Goal: Transaction & Acquisition: Download file/media

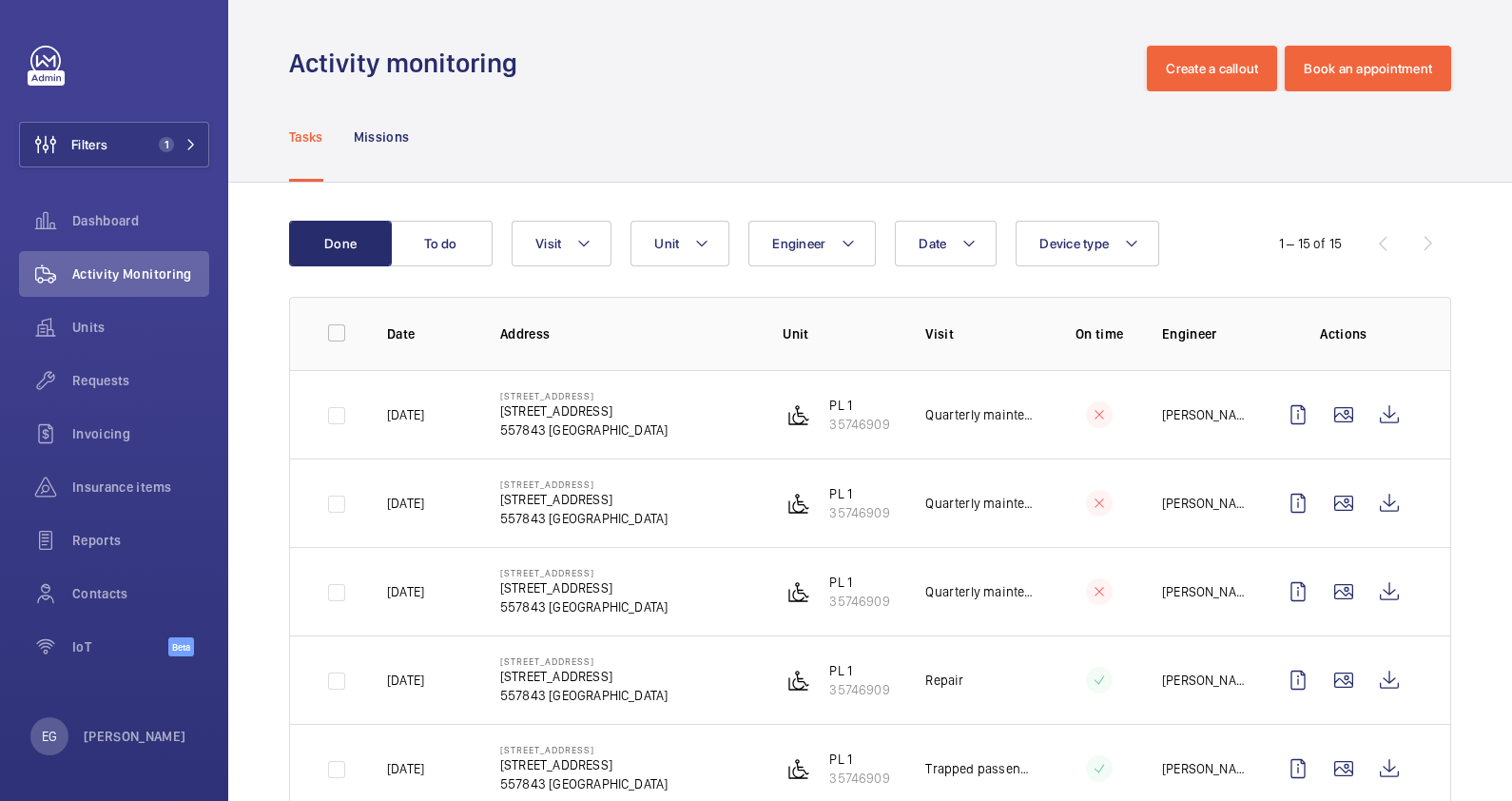
click at [708, 75] on div "Activity monitoring Create a callout Book an appointment" at bounding box center [870, 69] width 1162 height 46
click at [188, 137] on span "1" at bounding box center [173, 145] width 46 height 16
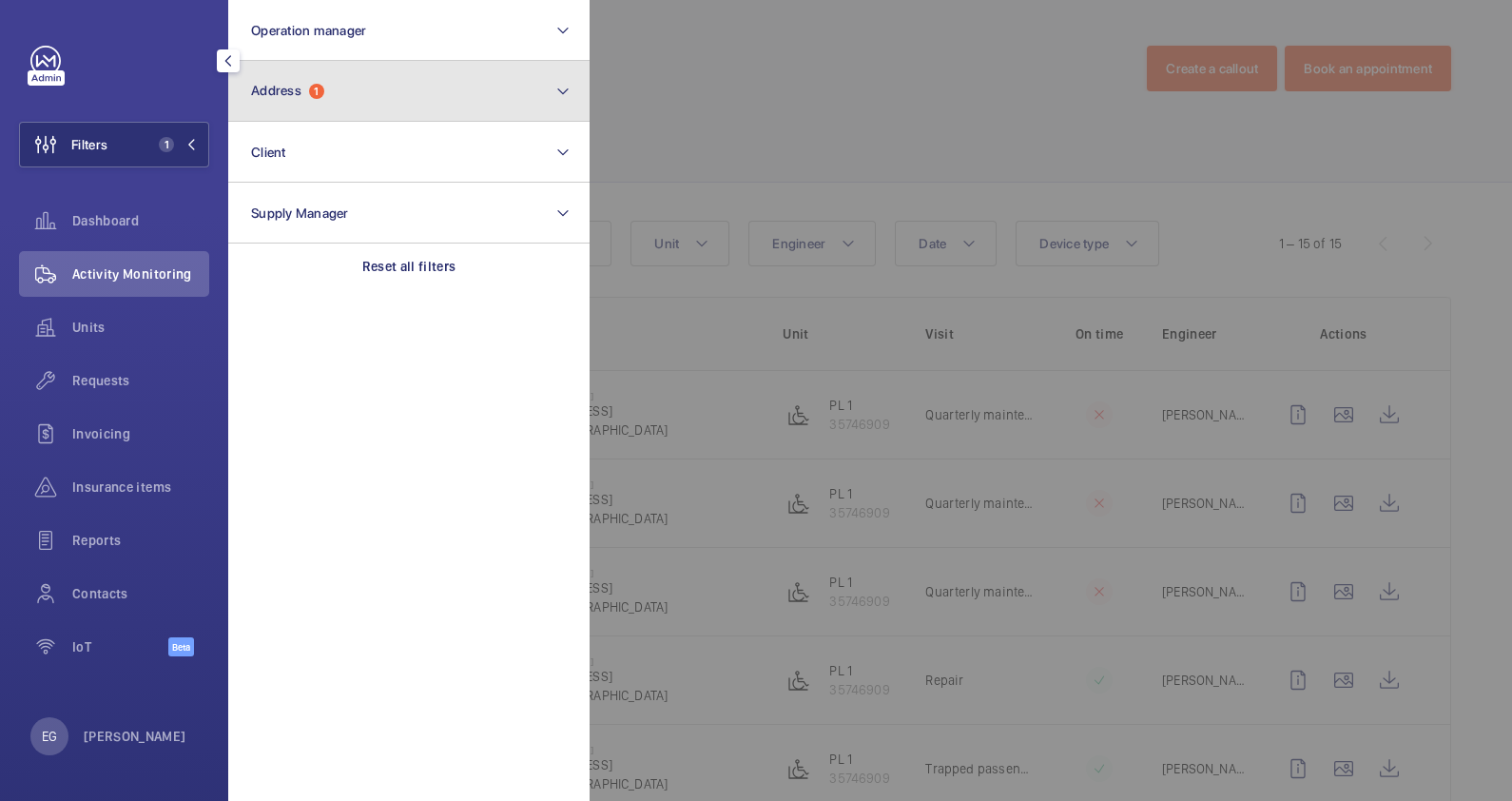
click at [391, 92] on button "Address 1" at bounding box center [409, 91] width 362 height 61
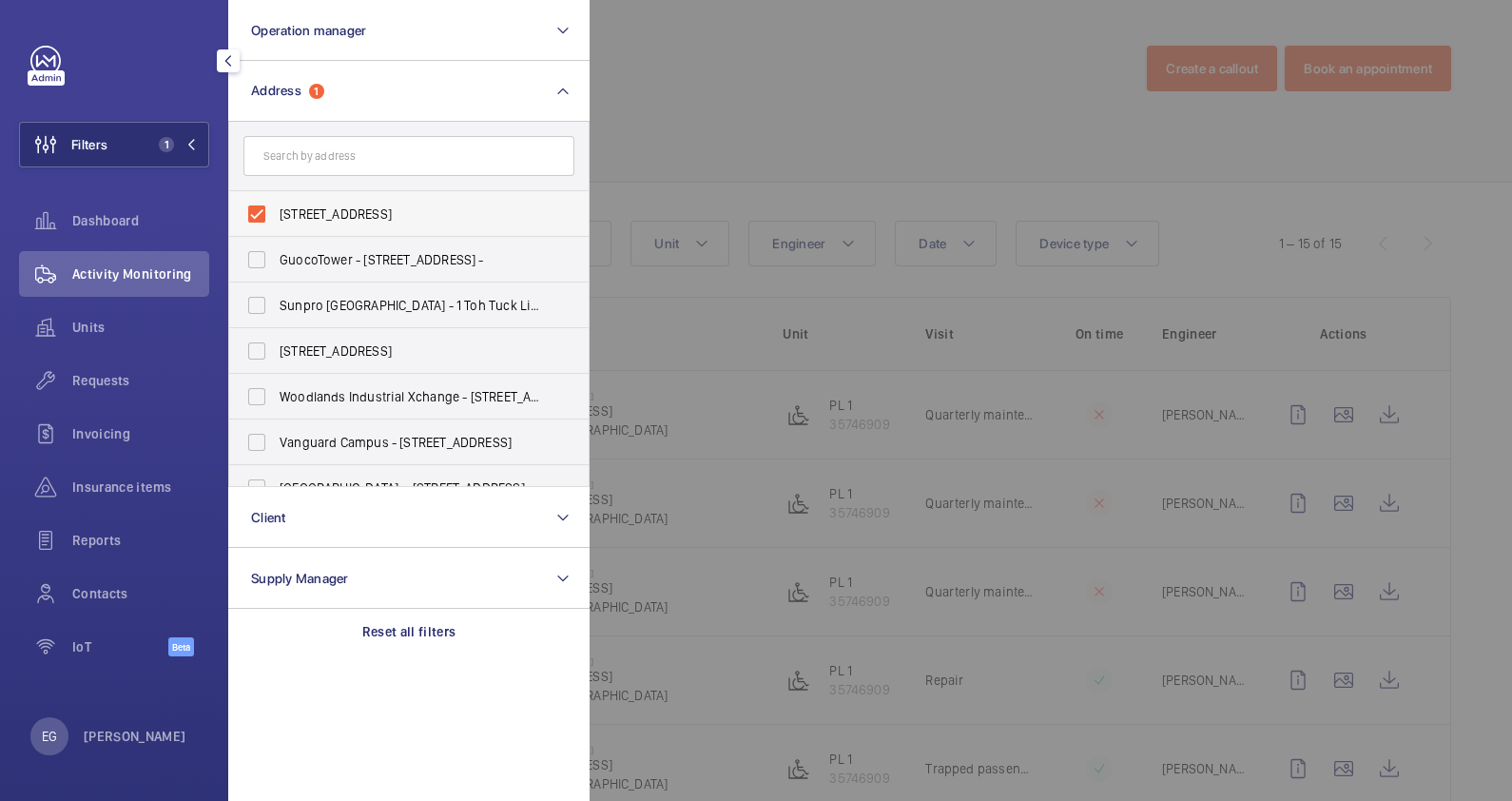
drag, startPoint x: 361, startPoint y: 210, endPoint x: 374, endPoint y: 178, distance: 34.5
click at [361, 210] on span "[STREET_ADDRESS]" at bounding box center [410, 214] width 262 height 19
click at [275, 210] on input "[STREET_ADDRESS]" at bounding box center [257, 214] width 38 height 38
checkbox input "false"
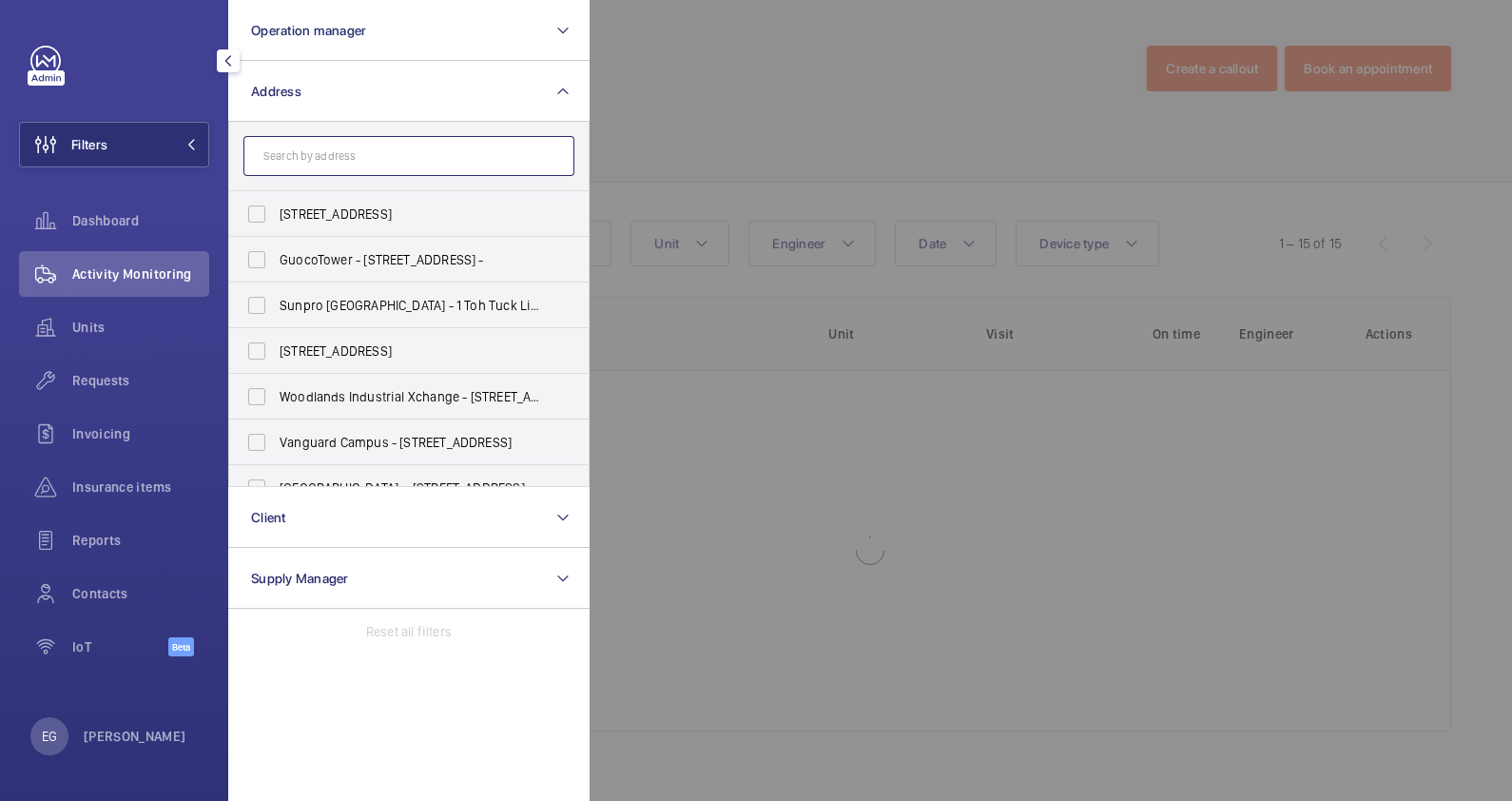
click at [380, 166] on input "text" at bounding box center [409, 156] width 331 height 40
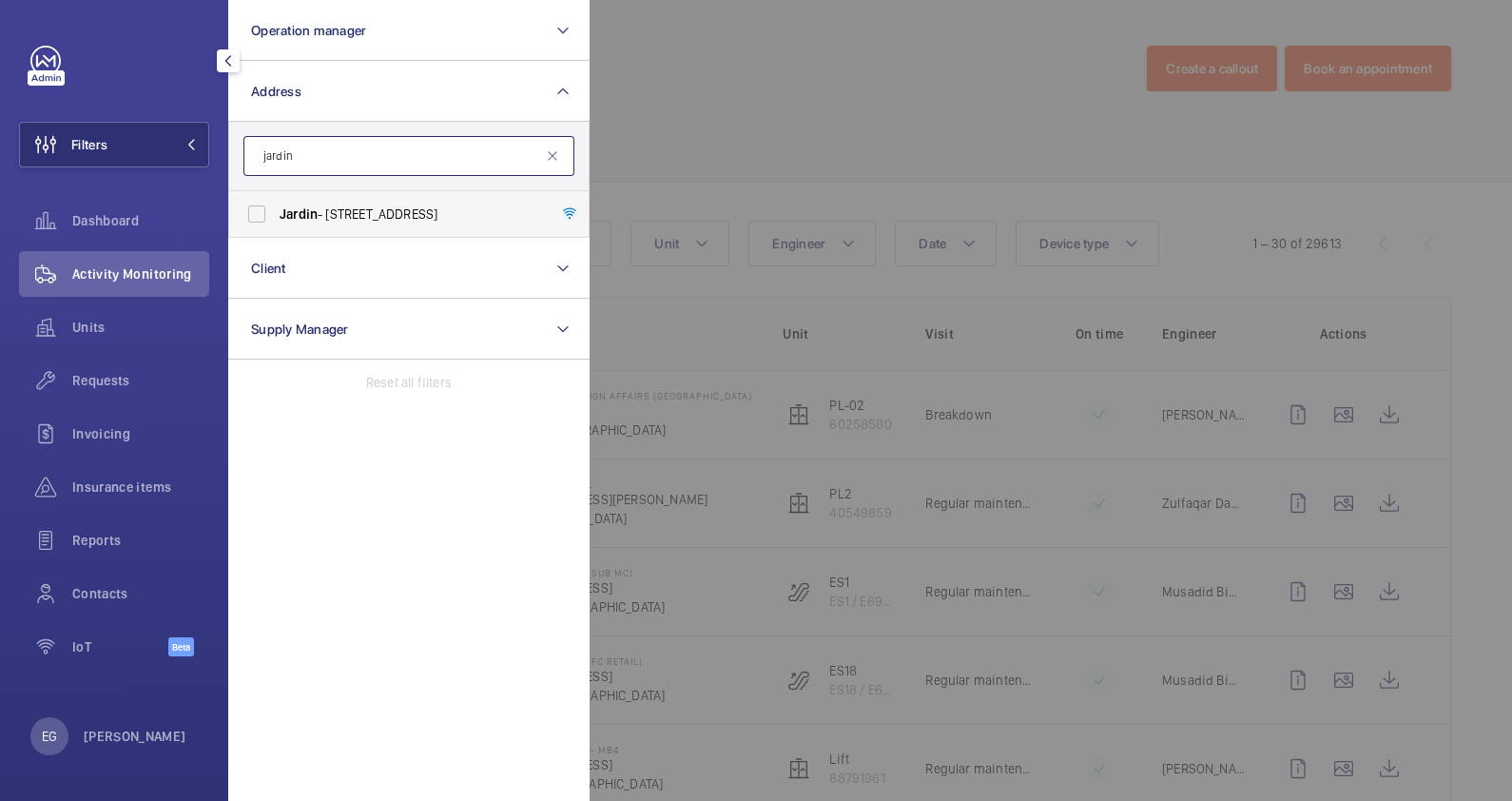
type input "jardin"
click at [392, 216] on span "Jardin - [STREET_ADDRESS]" at bounding box center [410, 214] width 262 height 19
click at [275, 216] on input "Jardin - [STREET_ADDRESS]" at bounding box center [257, 214] width 38 height 38
checkbox input "true"
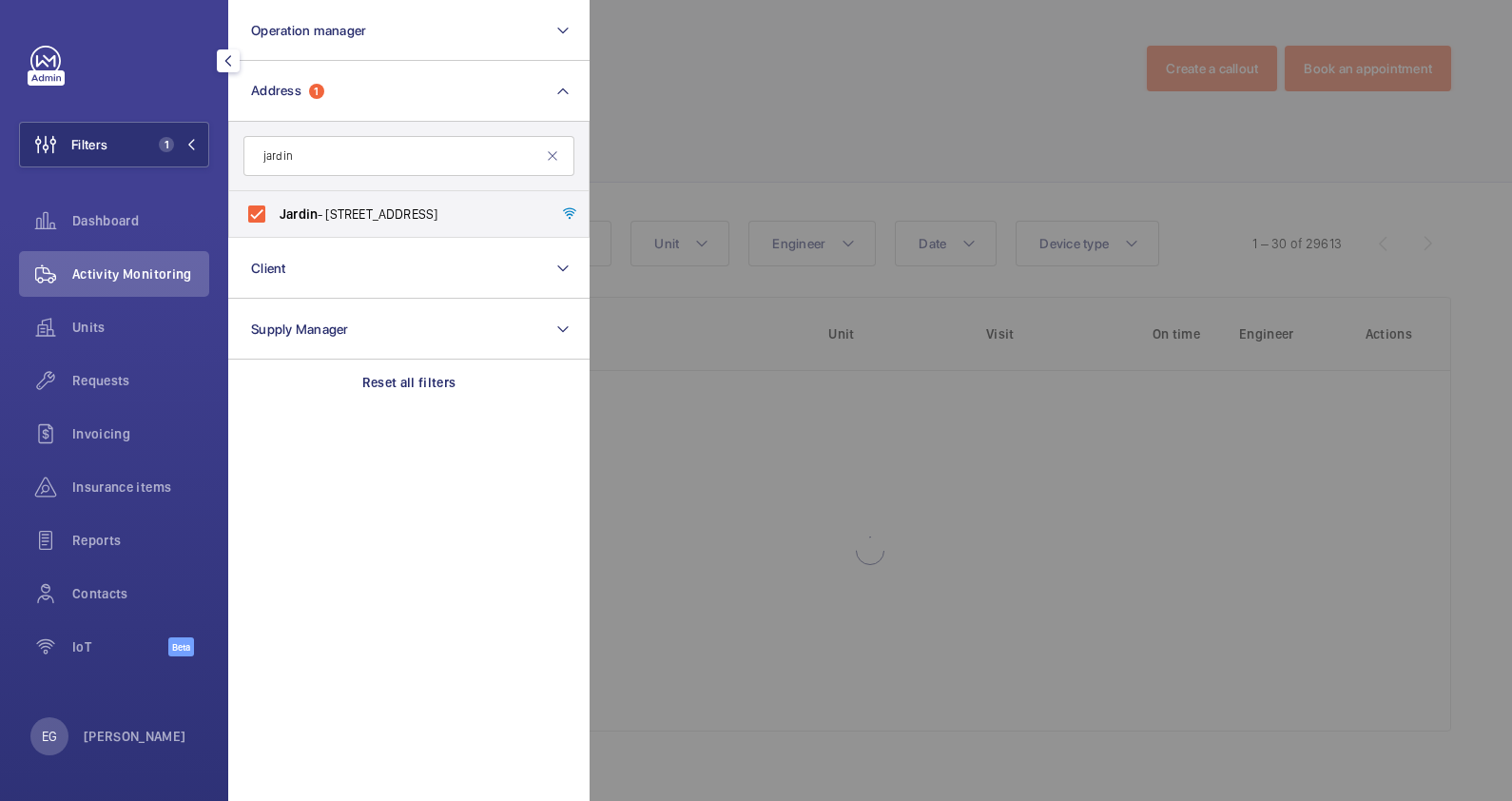
click at [669, 136] on div at bounding box center [1345, 400] width 1512 height 801
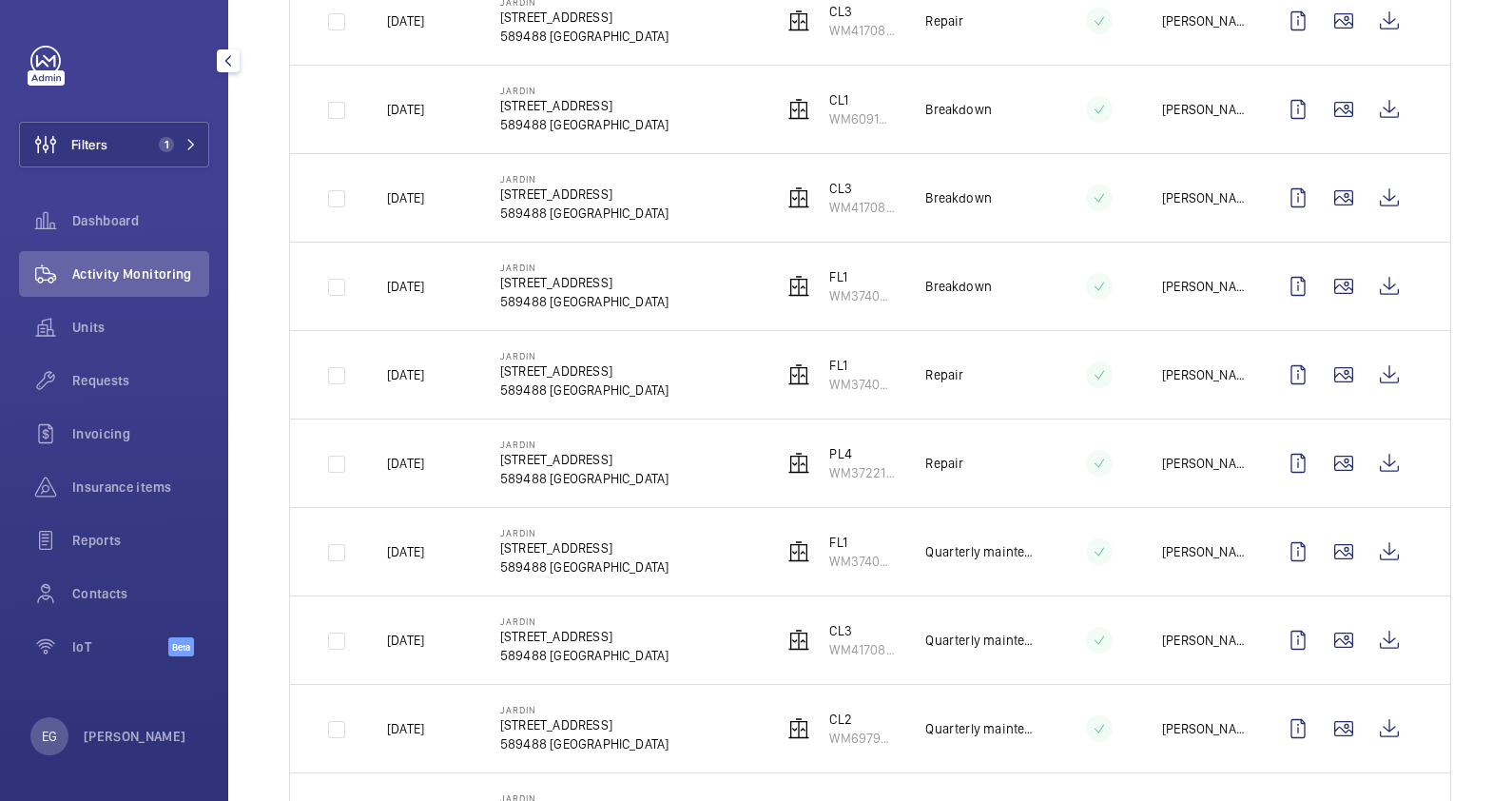
scroll to position [2141, 0]
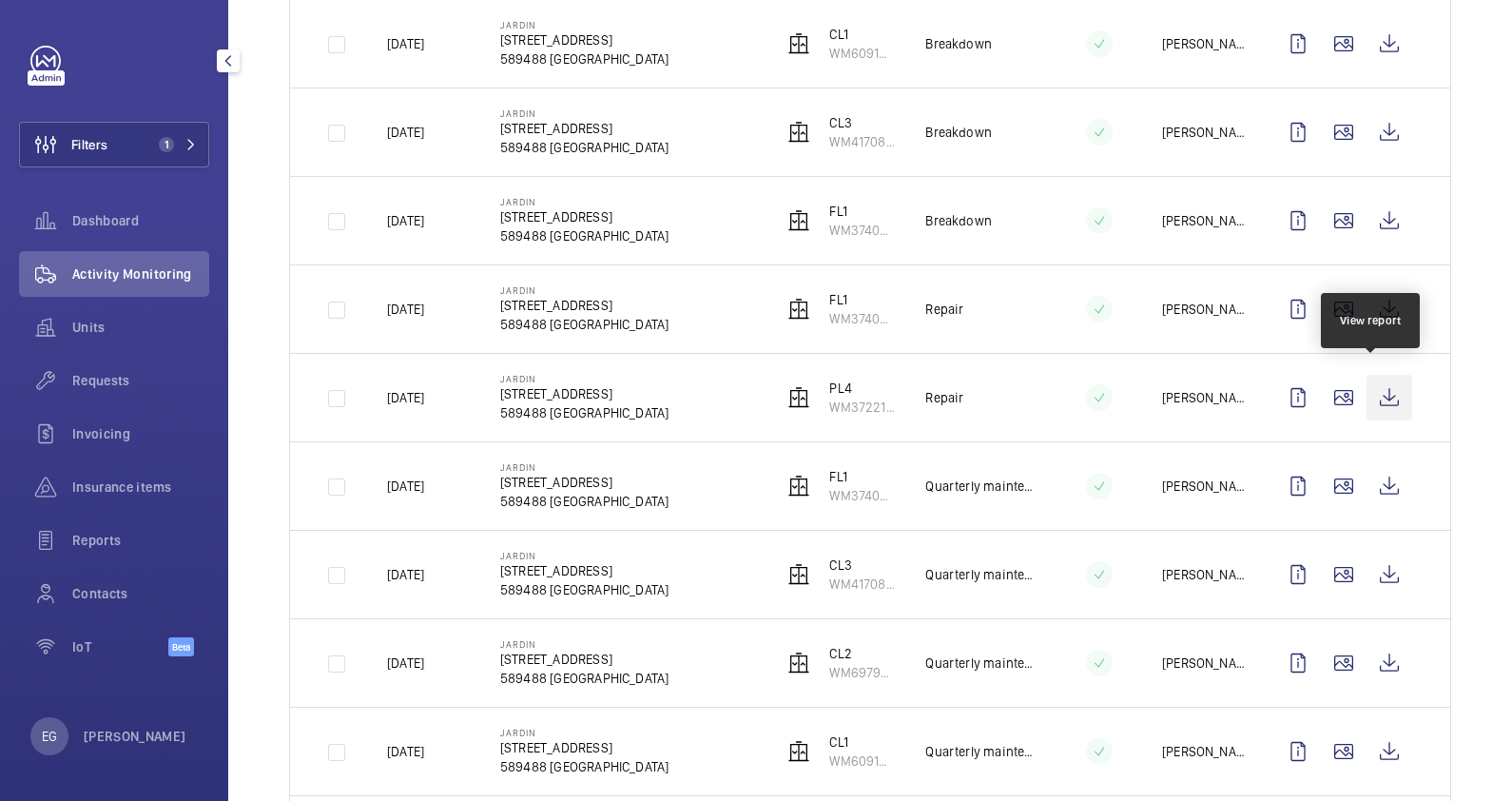
click at [1378, 385] on wm-front-icon-button at bounding box center [1390, 397] width 46 height 46
